Goal: Information Seeking & Learning: Learn about a topic

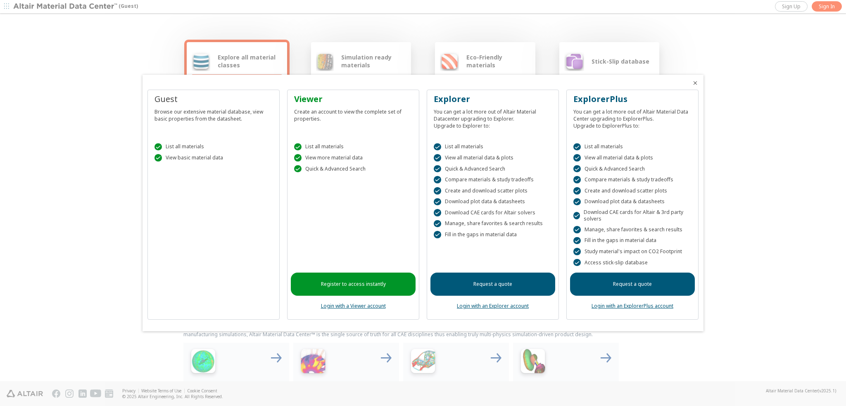
click at [773, 57] on div at bounding box center [423, 203] width 846 height 406
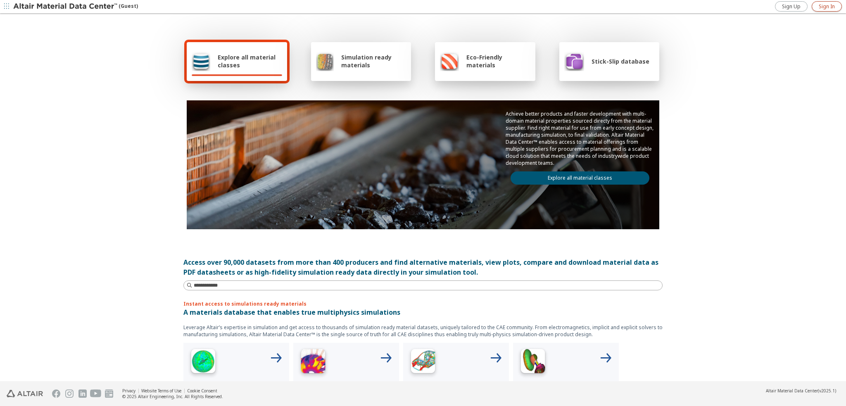
click at [830, 3] on span "Sign In" at bounding box center [826, 6] width 16 height 7
click at [239, 59] on span "Explore all material classes" at bounding box center [250, 61] width 64 height 16
click at [235, 66] on span "Explore all material classes" at bounding box center [250, 61] width 64 height 16
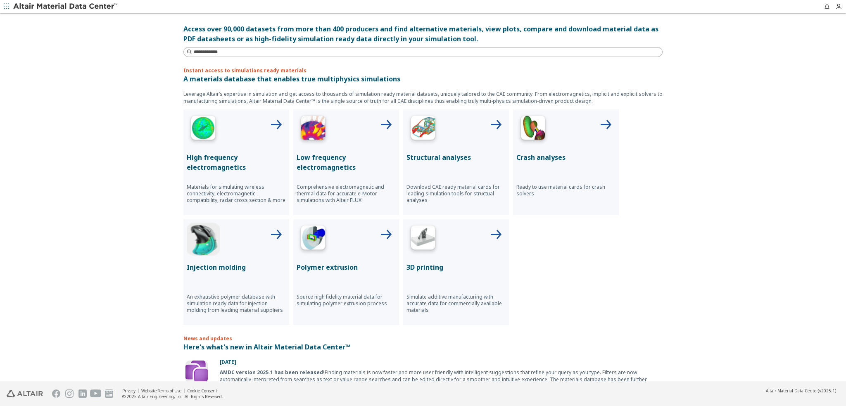
scroll to position [248, 0]
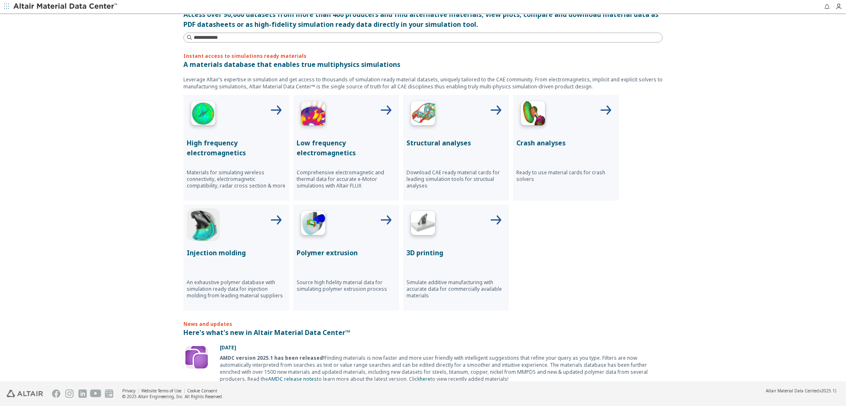
click at [592, 237] on div "High frequency electromagnetics Materials for simulating wireless connectivity,…" at bounding box center [422, 203] width 479 height 216
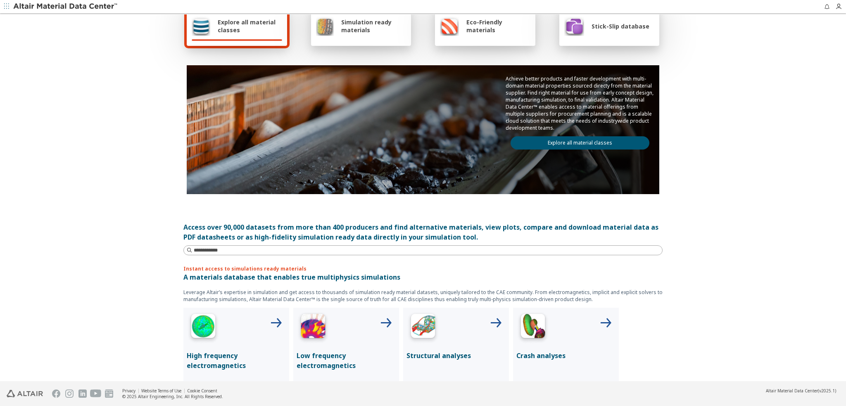
scroll to position [0, 0]
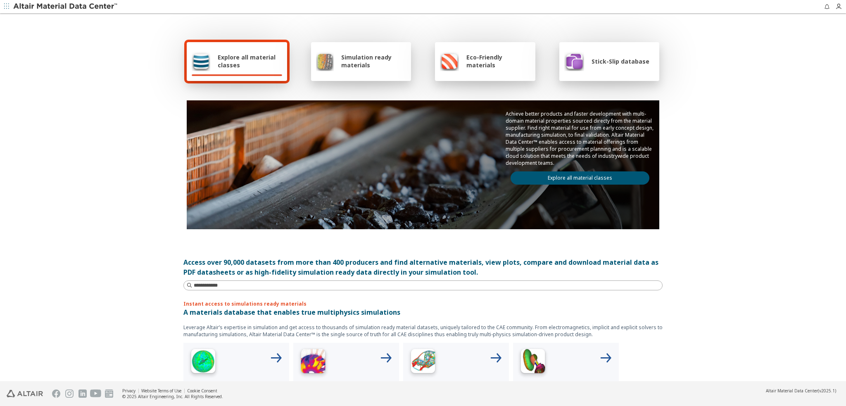
click at [237, 60] on span "Explore all material classes" at bounding box center [250, 61] width 64 height 16
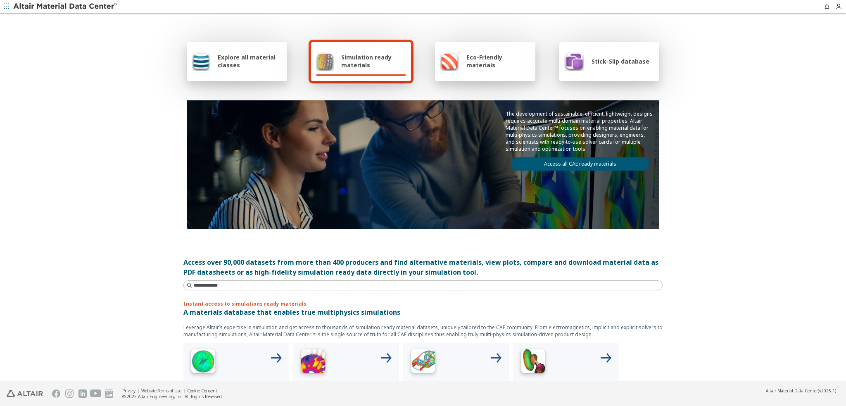
click at [239, 73] on div "Explore all material classes" at bounding box center [237, 61] width 100 height 39
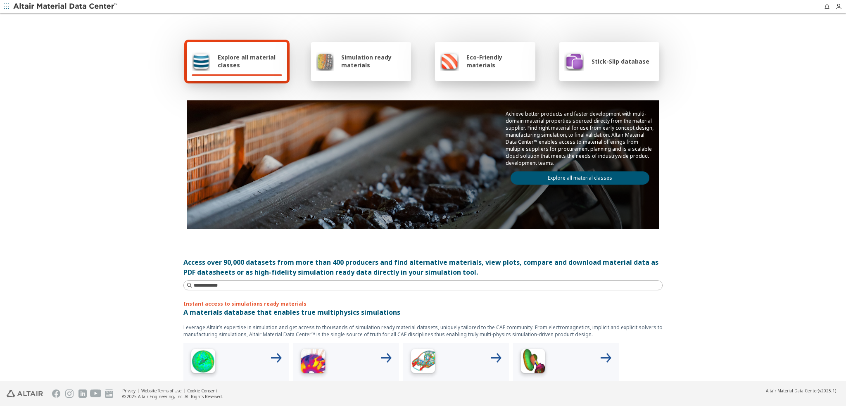
click at [586, 176] on link "Explore all material classes" at bounding box center [579, 177] width 139 height 13
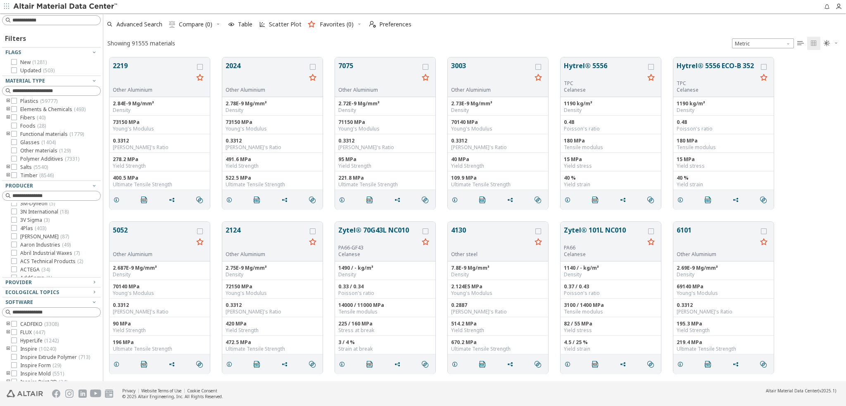
scroll to position [41, 0]
click at [91, 290] on icon "button" at bounding box center [94, 292] width 7 height 7
click at [8, 110] on icon "toogle group" at bounding box center [8, 111] width 6 height 7
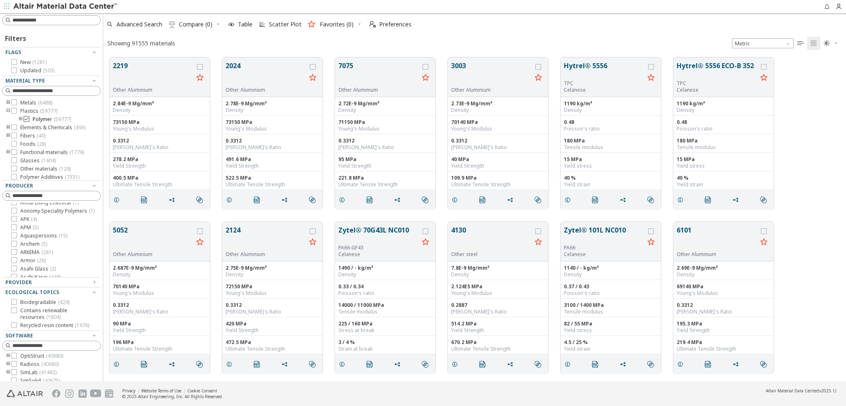
click at [25, 120] on icon at bounding box center [27, 119] width 6 height 6
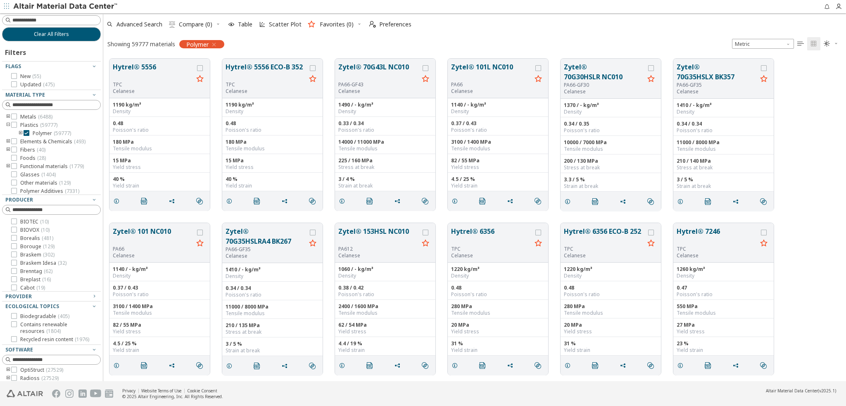
scroll to position [190, 0]
click at [143, 62] on button "Hytrel® 5556" at bounding box center [153, 71] width 81 height 19
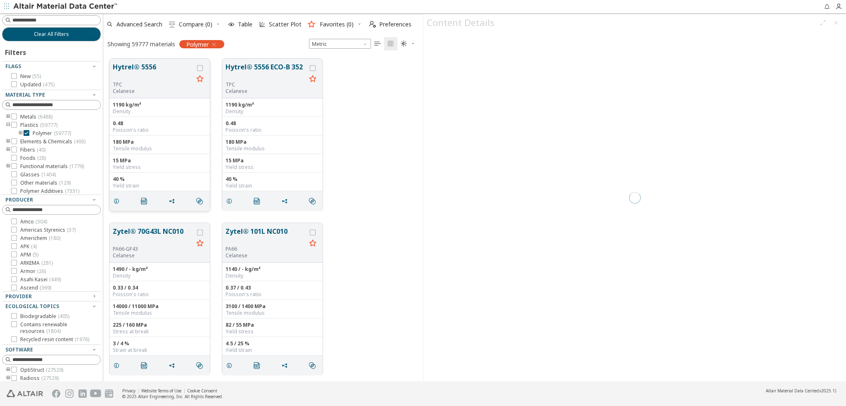
scroll to position [323, 313]
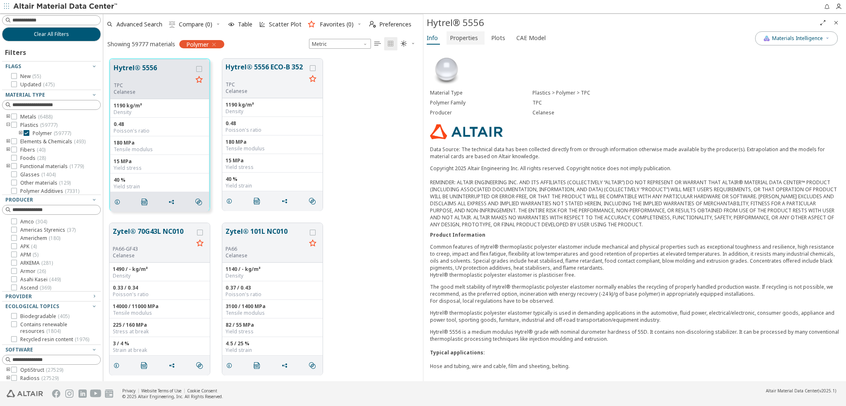
click at [466, 34] on span "Properties" at bounding box center [464, 37] width 28 height 13
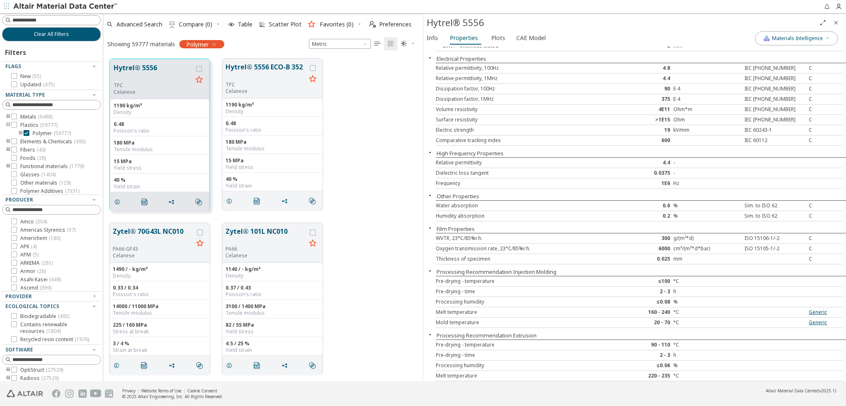
scroll to position [623, 0]
click at [273, 74] on button "Hytrel® 5556 ECO-B 352" at bounding box center [265, 71] width 81 height 19
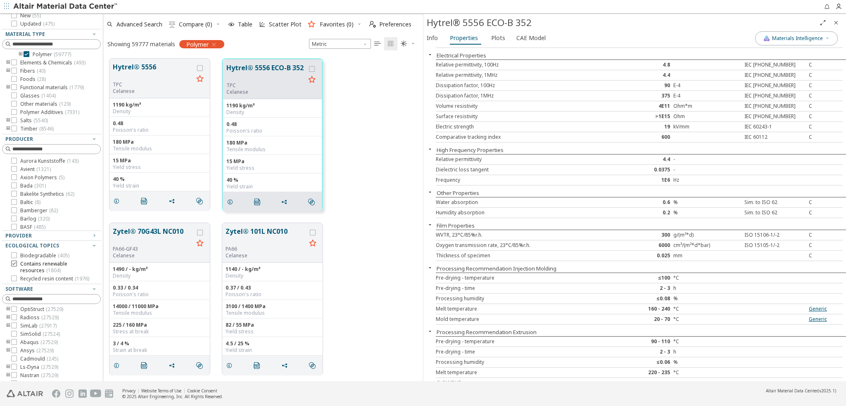
scroll to position [70, 0]
